Goal: Task Accomplishment & Management: Use online tool/utility

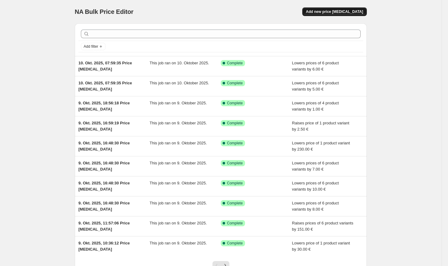
click at [342, 14] on button "Add new price [MEDICAL_DATA]" at bounding box center [335, 11] width 65 height 9
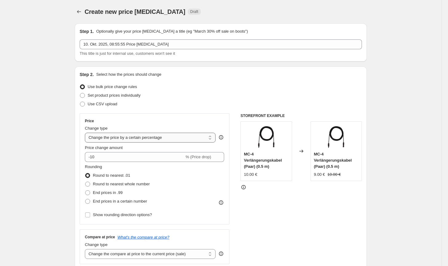
click at [151, 137] on select "Change the price to a certain amount Change the price by a certain amount Chang…" at bounding box center [150, 138] width 131 height 10
select select "by"
click at [86, 133] on select "Change the price to a certain amount Change the price by a certain amount Chang…" at bounding box center [150, 138] width 131 height 10
type input "-10.00"
click at [117, 183] on span "Round to nearest whole number" at bounding box center [121, 184] width 57 height 5
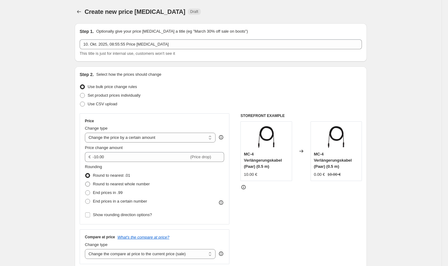
click at [86, 182] on input "Round to nearest whole number" at bounding box center [85, 182] width 0 height 0
radio input "true"
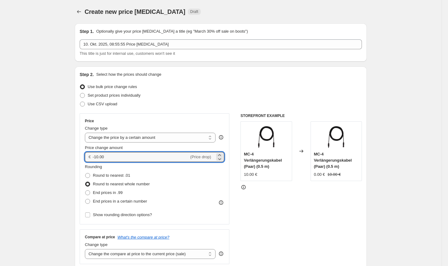
drag, startPoint x: 104, startPoint y: 158, endPoint x: 93, endPoint y: 158, distance: 11.1
click at [93, 158] on div "€ -10.00 (Price drop)" at bounding box center [154, 157] width 139 height 10
type input "50.00"
click at [283, 207] on div "STOREFRONT EXAMPLE MC-4 Verlängerungskabel (Paar) (0.5 m) 10.00 € Changed to MC…" at bounding box center [302, 188] width 122 height 151
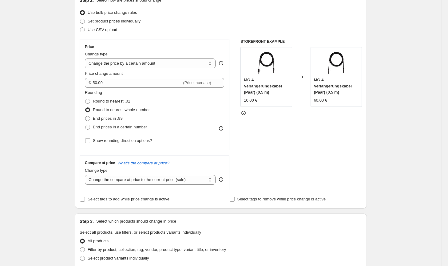
scroll to position [123, 0]
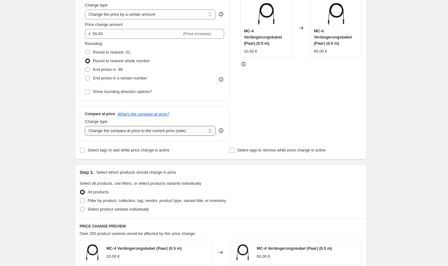
click at [172, 134] on select "Change the compare at price to the current price (sale) Change the compare at p…" at bounding box center [150, 131] width 131 height 10
select select "no_change"
click at [86, 126] on select "Change the compare at price to the current price (sale) Change the compare at p…" at bounding box center [150, 131] width 131 height 10
click at [161, 198] on span "Filter by product, collection, tag, vendor, product type, variant title, or inv…" at bounding box center [157, 200] width 138 height 5
click at [80, 198] on input "Filter by product, collection, tag, vendor, product type, variant title, or inv…" at bounding box center [80, 198] width 0 height 0
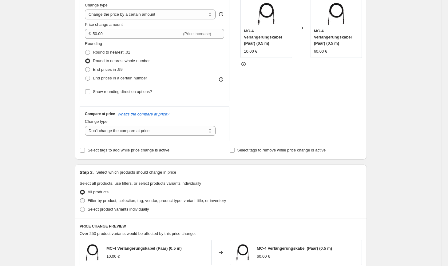
radio input "true"
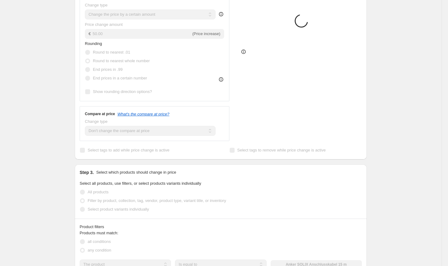
scroll to position [185, 0]
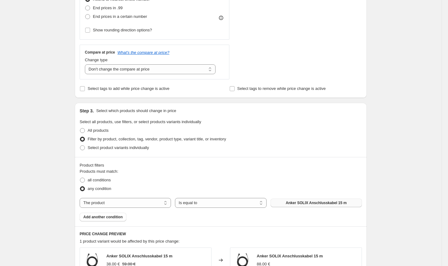
click at [294, 199] on button "Anker SOLIX Anschlusskabel 15 m" at bounding box center [316, 203] width 91 height 9
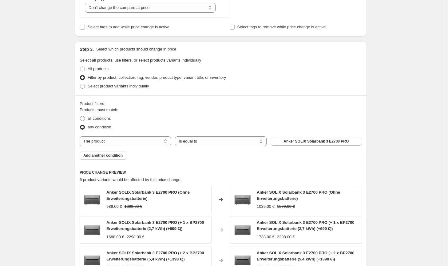
scroll to position [123, 0]
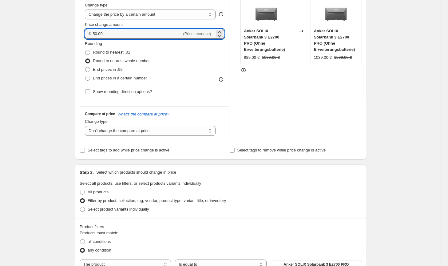
click at [94, 32] on div "€ 50.00 (Price increase)" at bounding box center [154, 34] width 139 height 10
type input "60.00"
click at [350, 203] on div "Filter by product, collection, tag, vendor, product type, variant title, or inv…" at bounding box center [221, 200] width 283 height 9
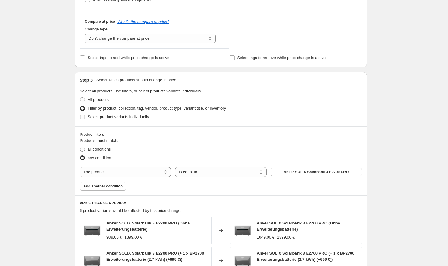
scroll to position [428, 0]
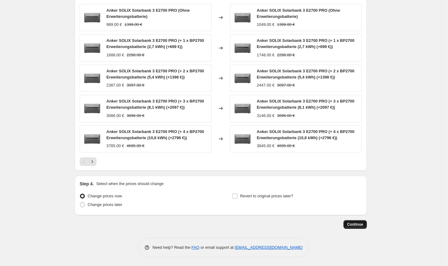
click at [363, 224] on span "Continue" at bounding box center [355, 224] width 16 height 5
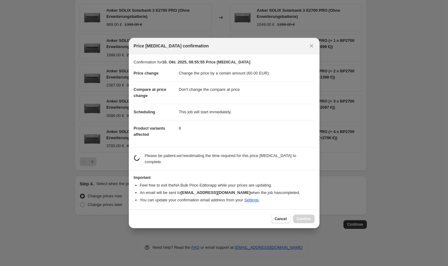
click at [308, 215] on div "Cancel Confirm" at bounding box center [292, 219] width 43 height 9
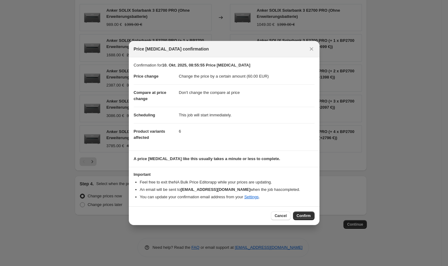
click at [308, 215] on span "Confirm" at bounding box center [304, 215] width 14 height 5
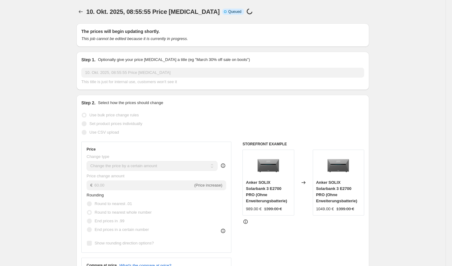
select select "by"
select select "no_change"
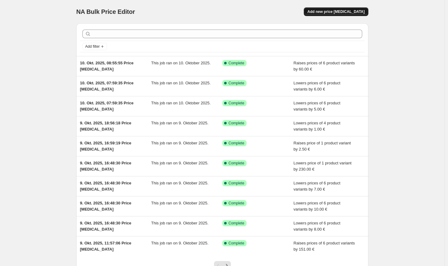
click at [346, 13] on span "Add new price [MEDICAL_DATA]" at bounding box center [336, 11] width 57 height 5
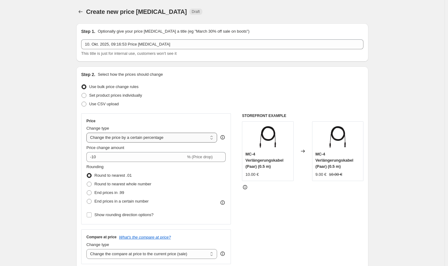
drag, startPoint x: 167, startPoint y: 139, endPoint x: 163, endPoint y: 142, distance: 4.4
click at [167, 139] on select "Change the price to a certain amount Change the price by a certain amount Chang…" at bounding box center [151, 138] width 131 height 10
select select "by"
click at [88, 133] on select "Change the price to a certain amount Change the price by a certain amount Chang…" at bounding box center [151, 138] width 131 height 10
type input "-10.00"
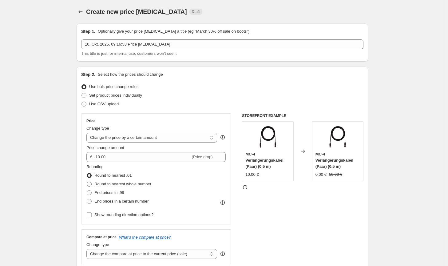
click at [118, 185] on span "Round to nearest whole number" at bounding box center [122, 184] width 57 height 5
click at [87, 182] on input "Round to nearest whole number" at bounding box center [87, 182] width 0 height 0
radio input "true"
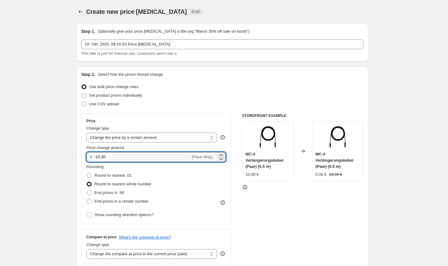
drag, startPoint x: 98, startPoint y: 157, endPoint x: 90, endPoint y: 157, distance: 7.4
click at [90, 157] on div "€ -10.00 (Price drop)" at bounding box center [155, 157] width 139 height 10
click at [95, 157] on div "€ 10.00 (Price increase)" at bounding box center [155, 157] width 139 height 10
type input "-10.00"
click at [332, 223] on div "STOREFRONT EXAMPLE MC-4 Verlängerungskabel (Paar) (0.5 m) 10.00 € Changed to MC…" at bounding box center [303, 188] width 122 height 151
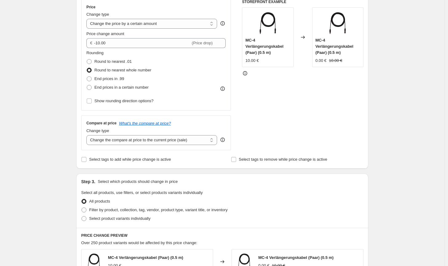
scroll to position [154, 0]
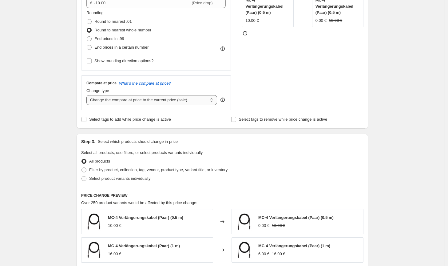
drag, startPoint x: 200, startPoint y: 101, endPoint x: 199, endPoint y: 104, distance: 3.4
click at [200, 101] on select "Change the compare at price to the current price (sale) Change the compare at p…" at bounding box center [151, 100] width 131 height 10
select select "no_change"
click at [88, 95] on select "Change the compare at price to the current price (sale) Change the compare at p…" at bounding box center [151, 100] width 131 height 10
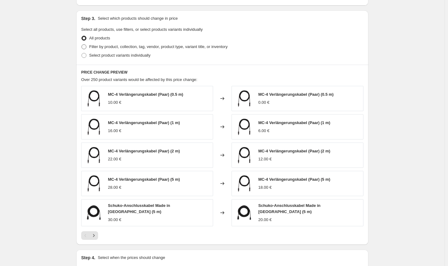
click at [210, 43] on label "Filter by product, collection, tag, vendor, product type, variant title, or inv…" at bounding box center [154, 46] width 146 height 9
click at [82, 44] on input "Filter by product, collection, tag, vendor, product type, variant title, or inv…" at bounding box center [82, 44] width 0 height 0
radio input "true"
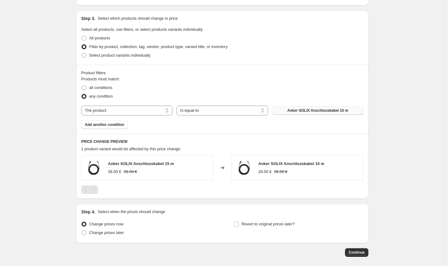
click at [308, 113] on button "Anker SOLIX Anschlusskabel 15 m" at bounding box center [317, 110] width 91 height 9
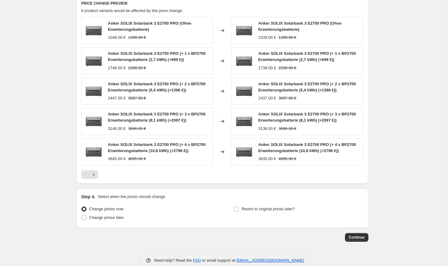
scroll to position [428, 0]
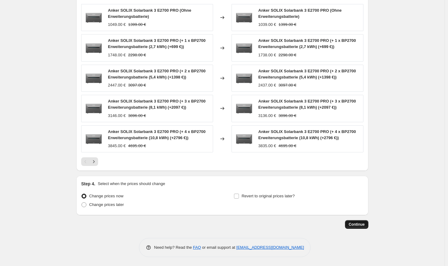
click at [364, 222] on span "Continue" at bounding box center [357, 224] width 16 height 5
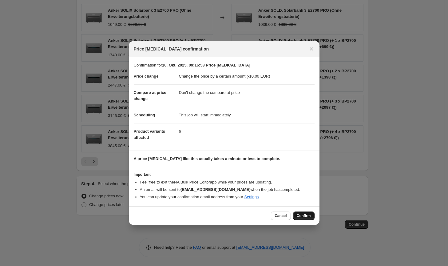
click at [311, 216] on button "Confirm" at bounding box center [304, 215] width 22 height 9
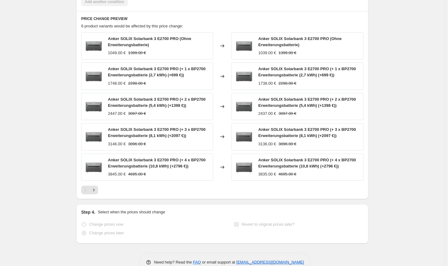
select select "by"
select select "no_change"
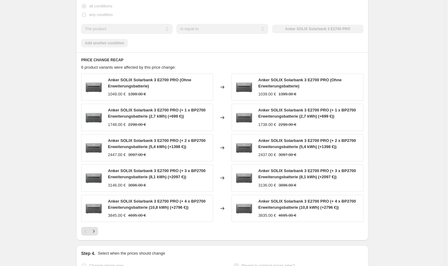
scroll to position [0, 0]
